Goal: Task Accomplishment & Management: Complete application form

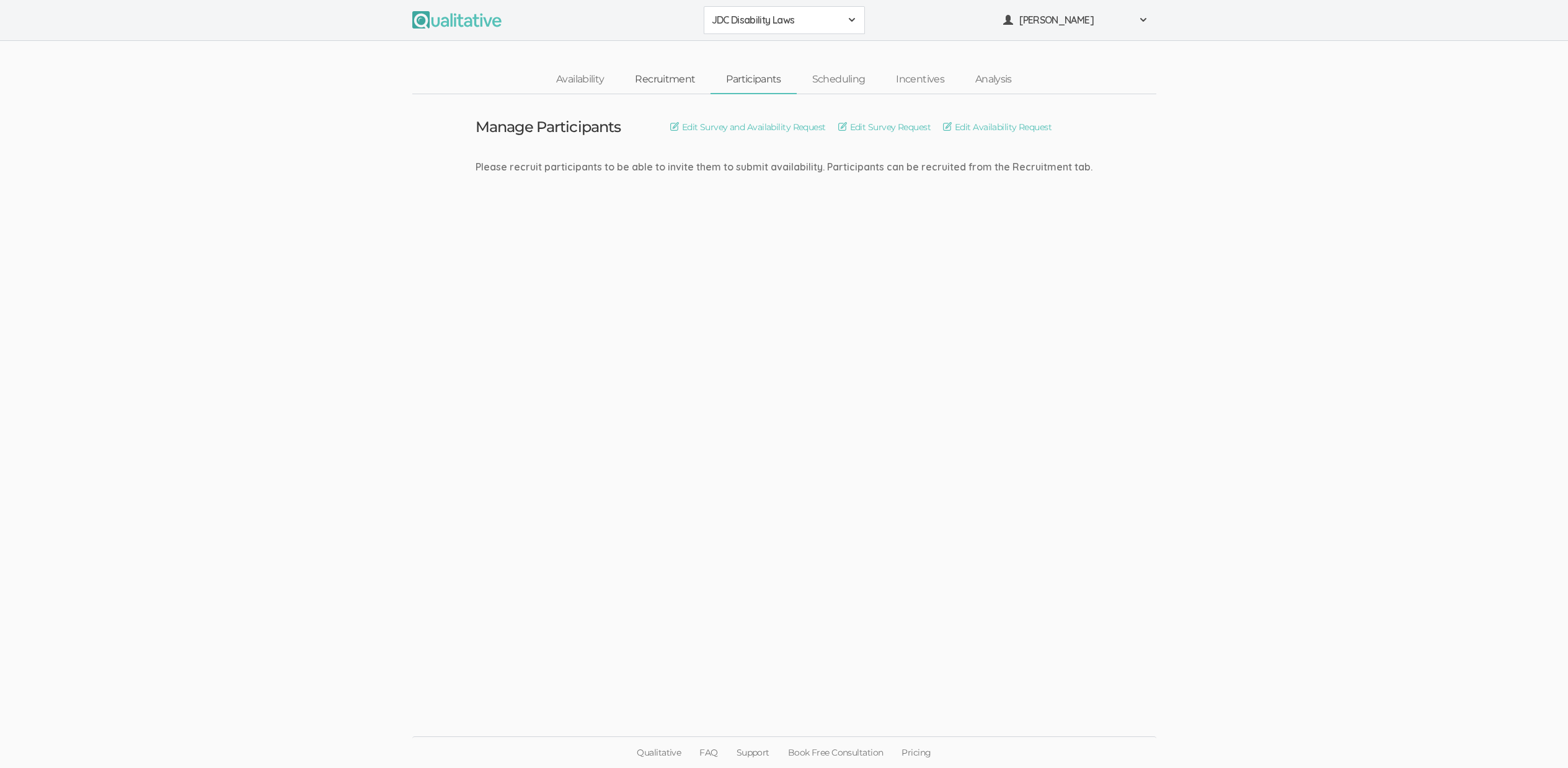
click at [677, 75] on link "Recruitment" at bounding box center [665, 80] width 91 height 27
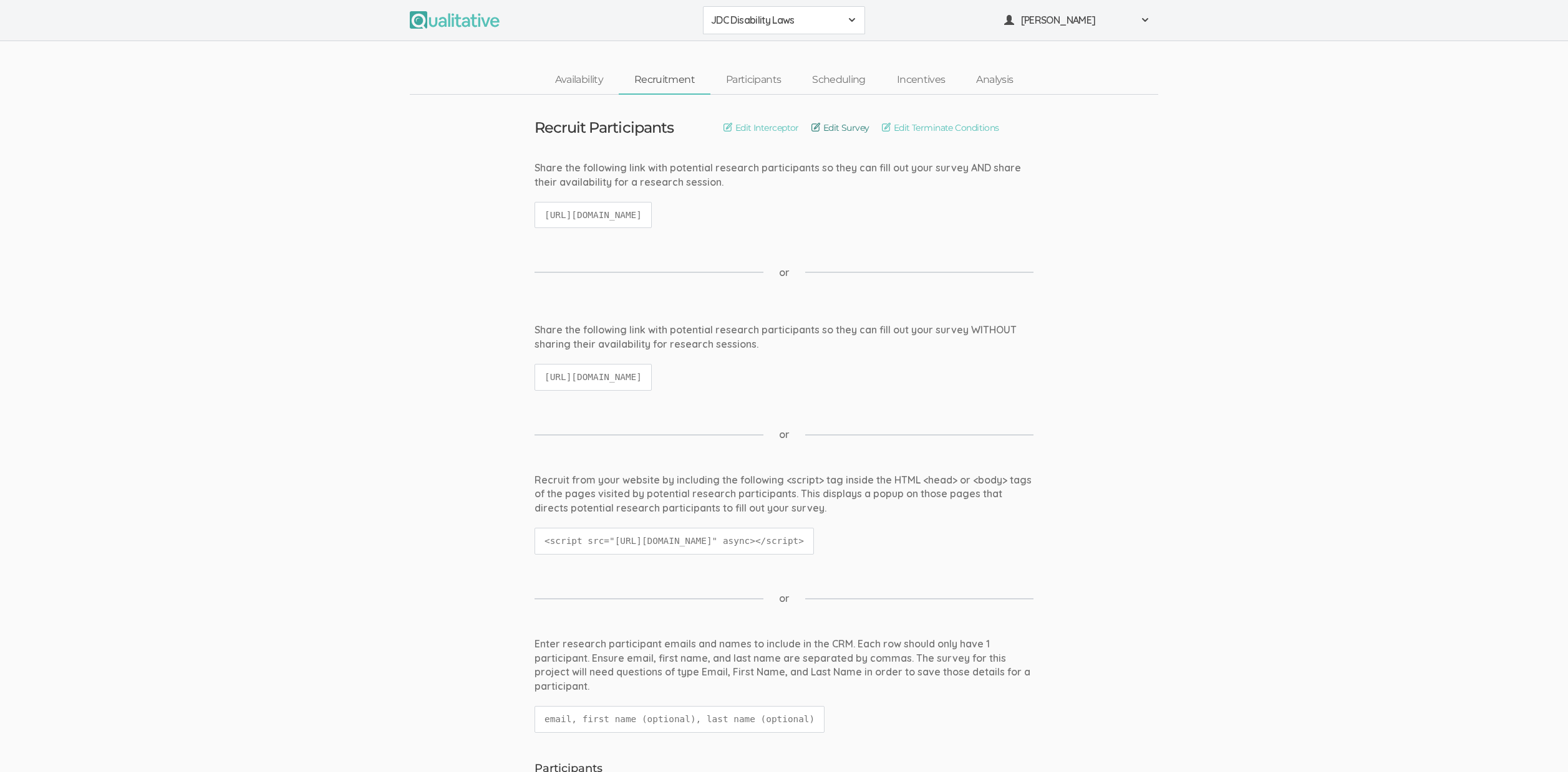
click at [861, 123] on link "Edit Survey" at bounding box center [840, 128] width 58 height 14
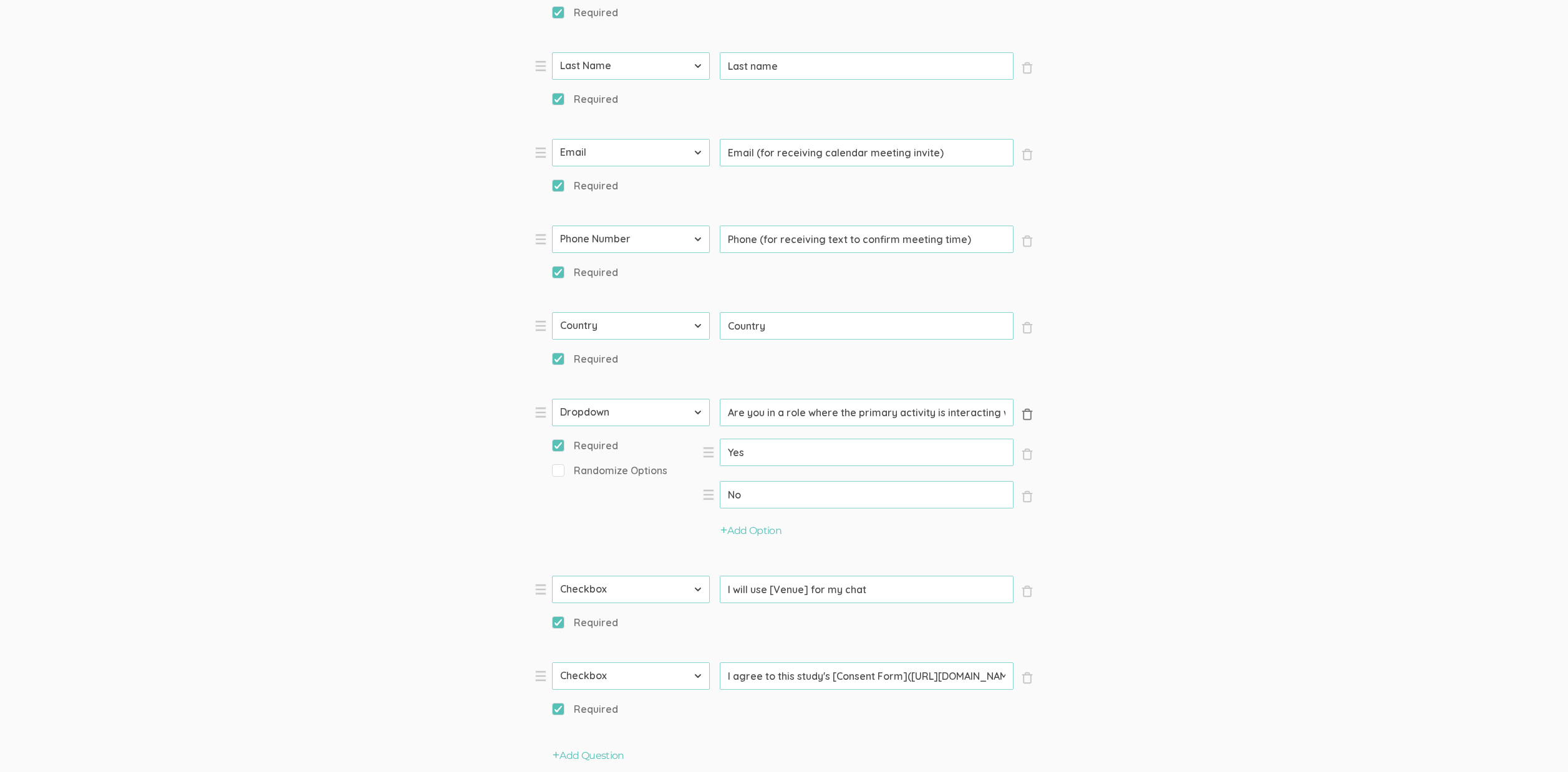
scroll to position [0, 62]
drag, startPoint x: 909, startPoint y: 414, endPoint x: 876, endPoint y: 409, distance: 33.4
click at [876, 409] on input "Are you in a role where the primary activity is interacting with juveniles?" at bounding box center [866, 412] width 294 height 27
click at [1226, 414] on form "Question text can be formatted using Markdown syntax. Enabled Title Get [Incent…" at bounding box center [784, 345] width 1568 height 1481
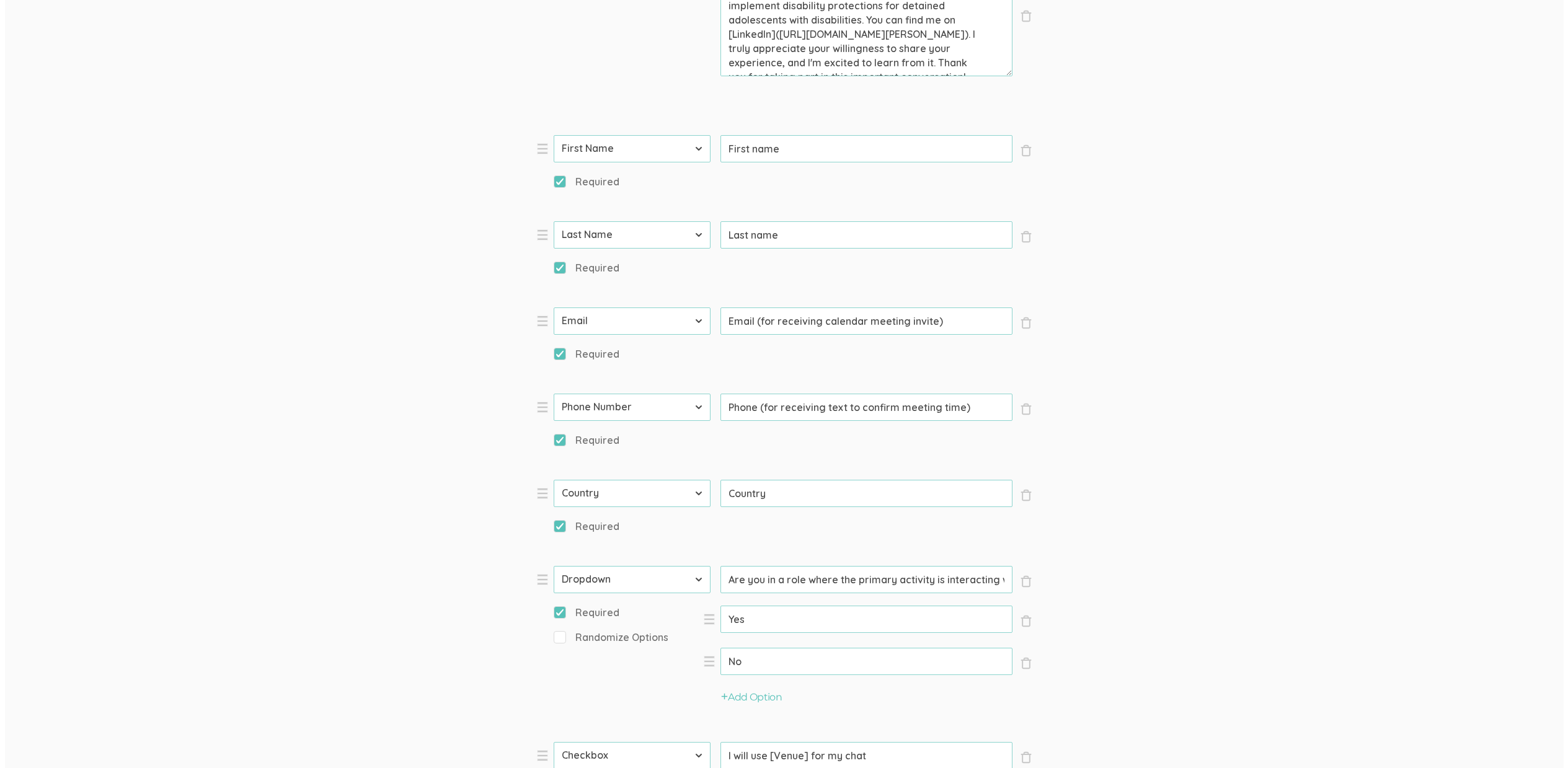
scroll to position [0, 0]
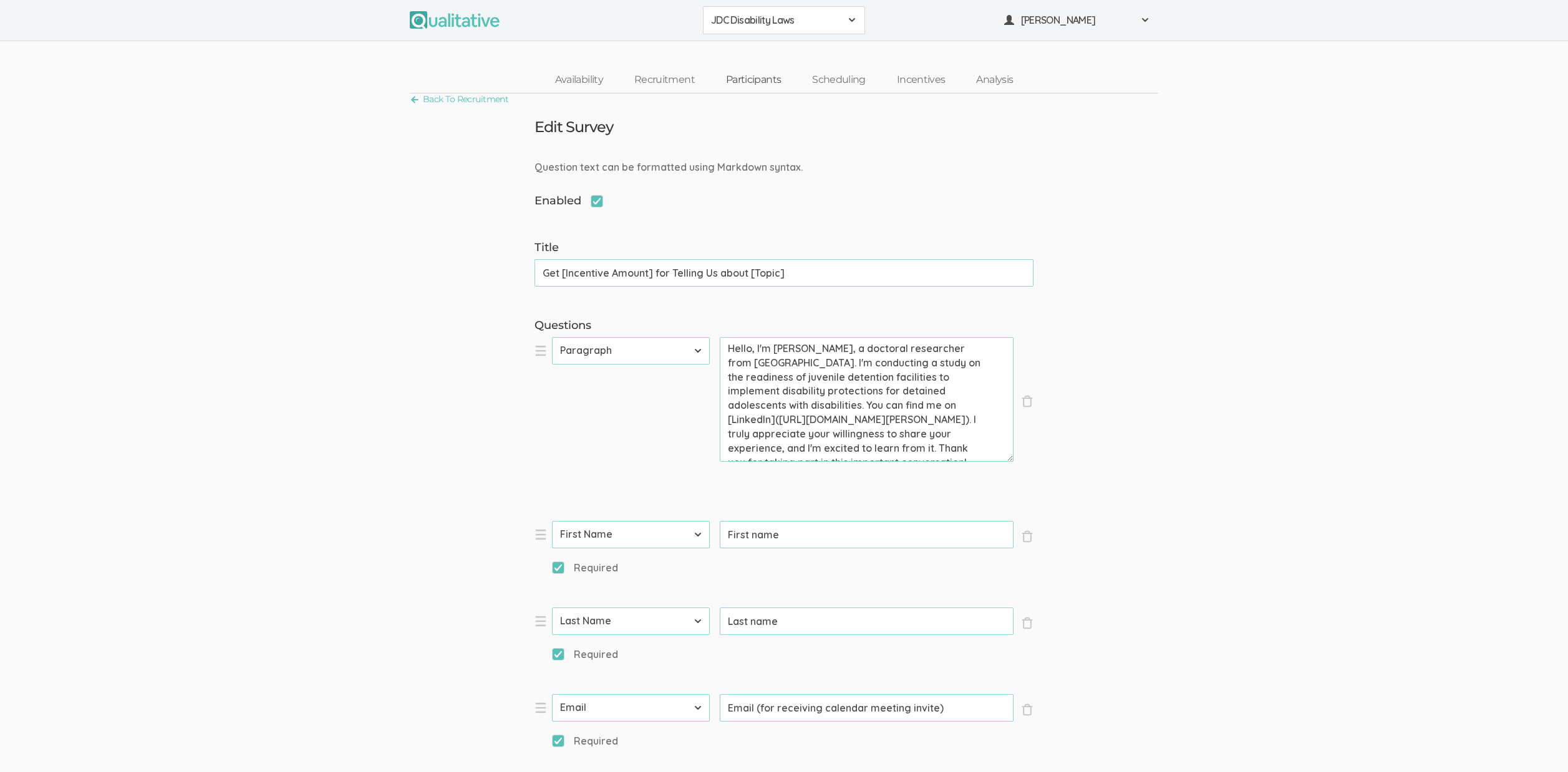
click at [760, 81] on link "Participants" at bounding box center [753, 80] width 86 height 27
